Goal: Ask a question

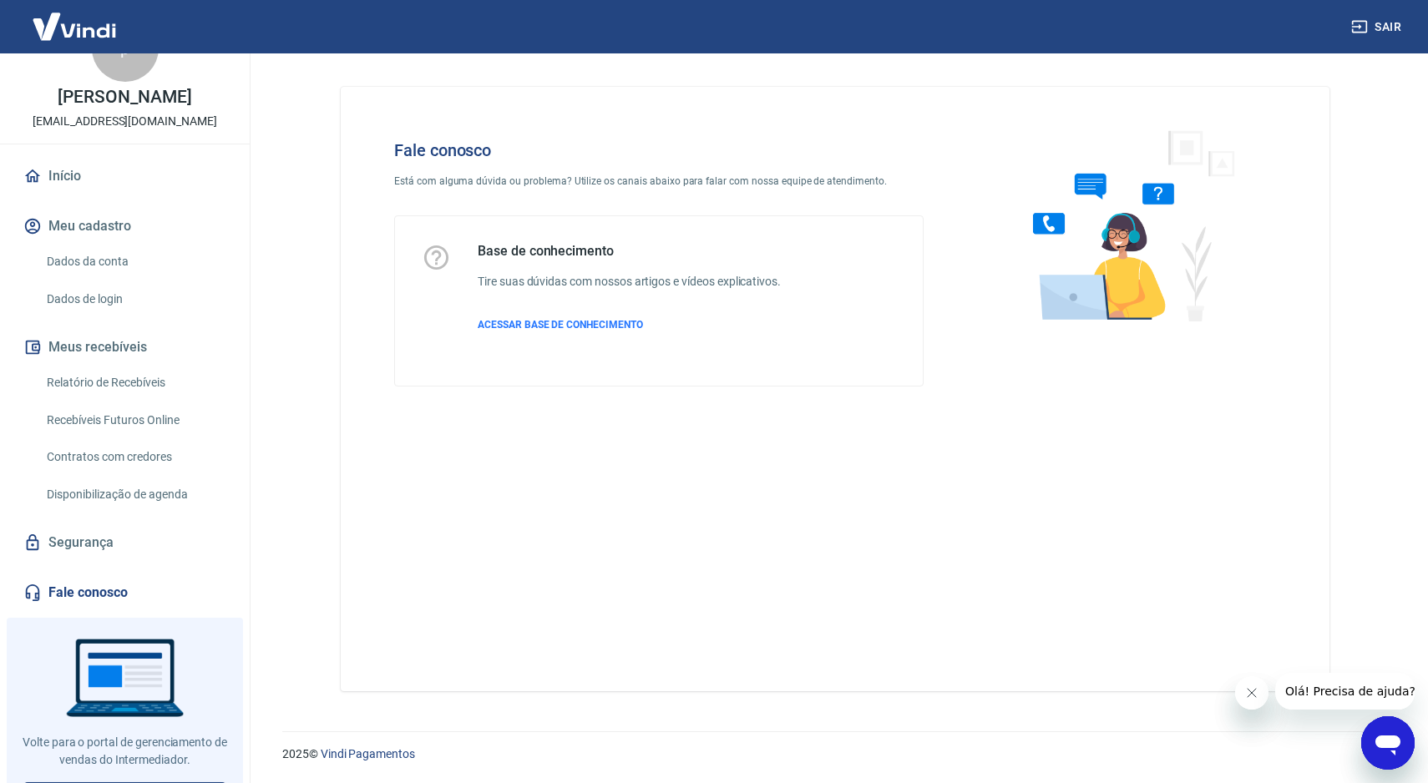
drag, startPoint x: 107, startPoint y: 643, endPoint x: 113, endPoint y: 610, distance: 33.1
click at [107, 643] on div at bounding box center [125, 718] width 236 height 201
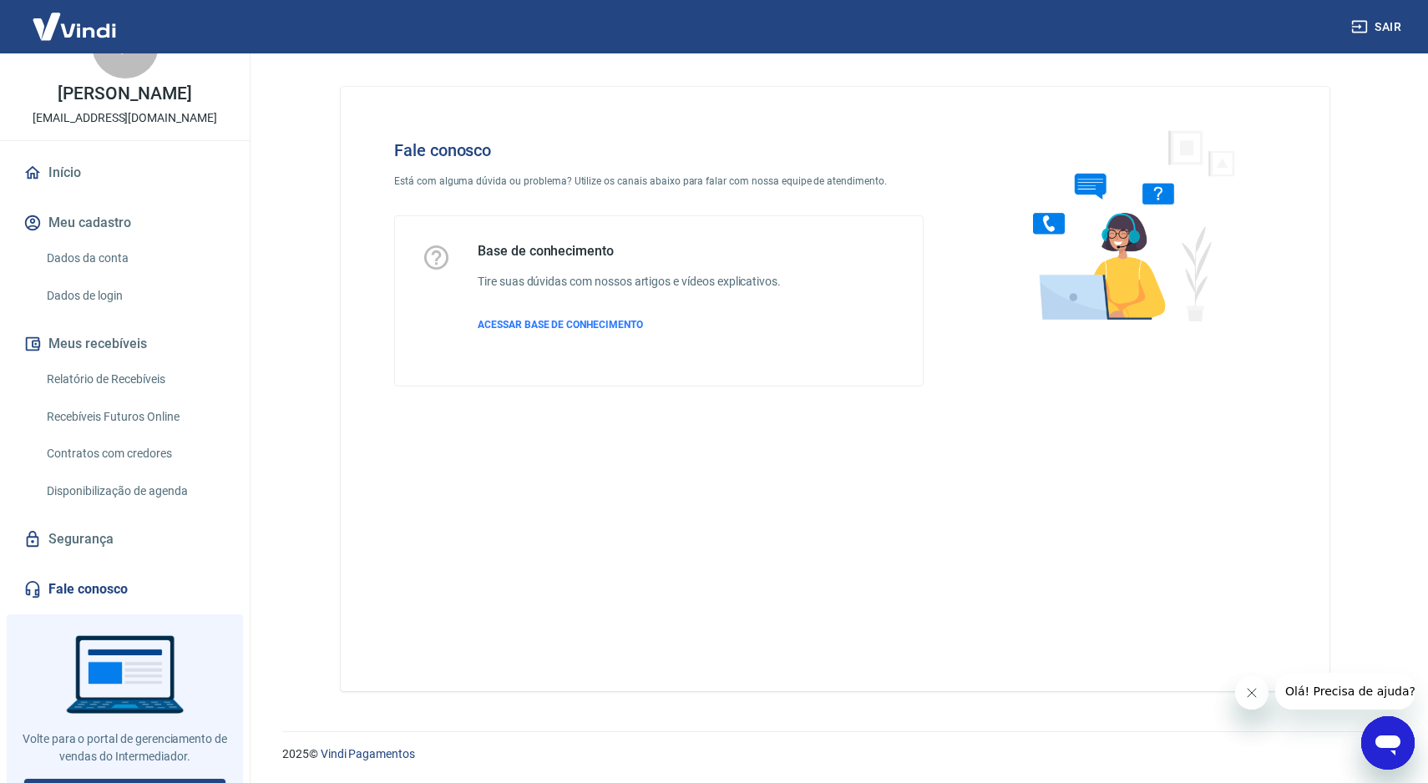
click at [109, 591] on link "Fale conosco" at bounding box center [125, 589] width 210 height 37
click at [129, 579] on link "Fale conosco" at bounding box center [125, 589] width 210 height 37
click at [173, 600] on link "Fale conosco" at bounding box center [125, 589] width 210 height 37
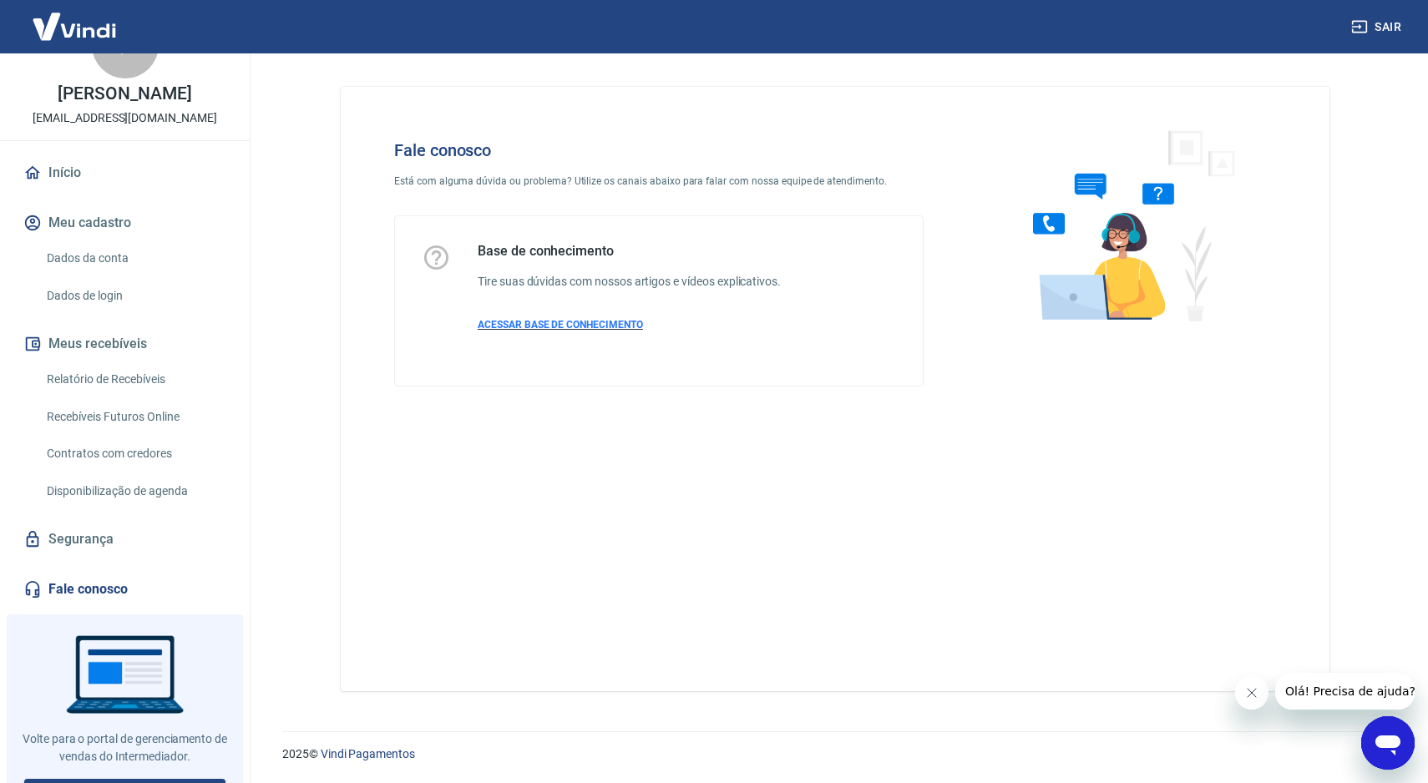
click at [550, 324] on span "ACESSAR BASE DE CONHECIMENTO" at bounding box center [560, 325] width 165 height 12
click at [94, 165] on link "Início" at bounding box center [125, 172] width 210 height 37
